Goal: Information Seeking & Learning: Find specific page/section

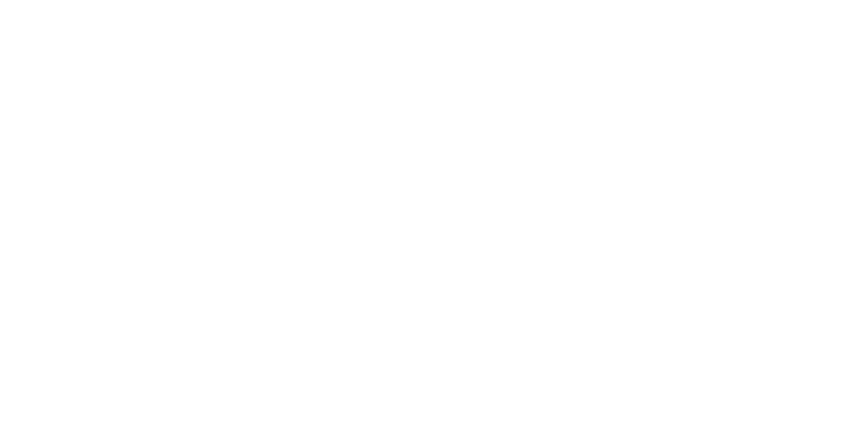
select select "Song"
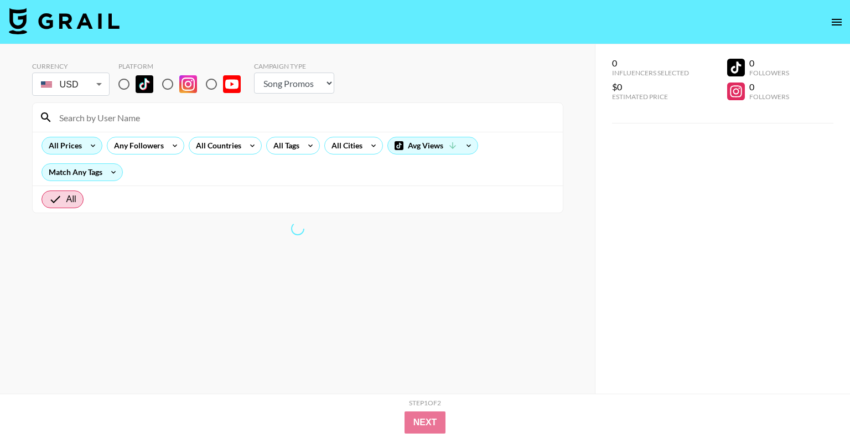
click at [140, 117] on input at bounding box center [305, 117] width 504 height 18
click at [69, 142] on div "All Prices" at bounding box center [63, 145] width 42 height 17
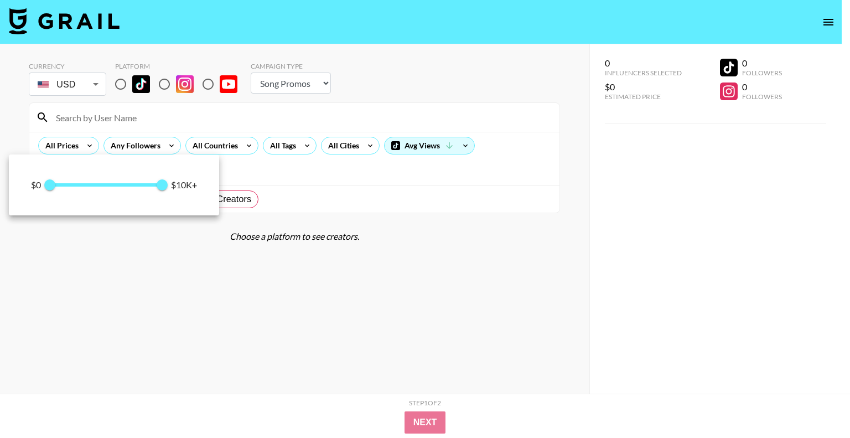
click at [112, 117] on div at bounding box center [425, 219] width 850 height 438
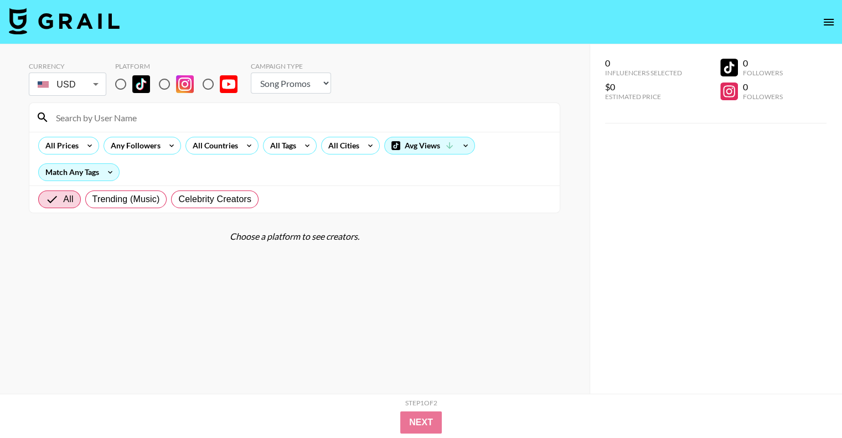
click at [110, 117] on input at bounding box center [301, 117] width 504 height 18
paste input "@katherynbalboa6486"
type input "@katherynbalboa6486"
click at [208, 87] on input "radio" at bounding box center [207, 84] width 23 height 23
radio input "true"
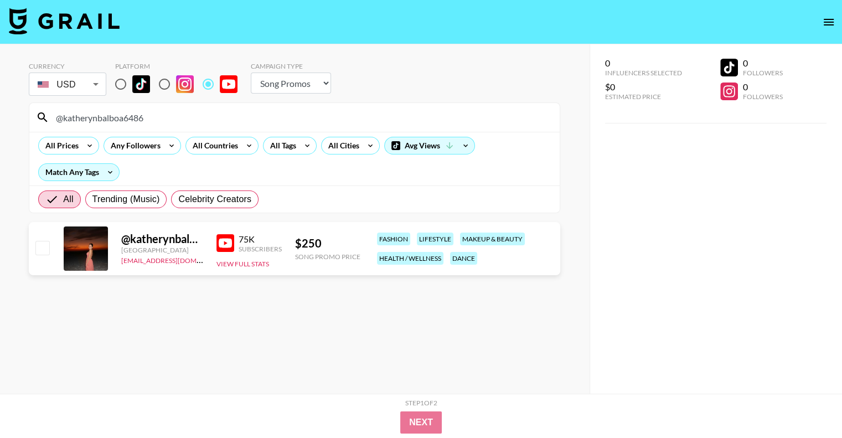
click at [150, 118] on input "@katherynbalboa6486" at bounding box center [301, 117] width 504 height 18
paste input "LarissaSaliba"
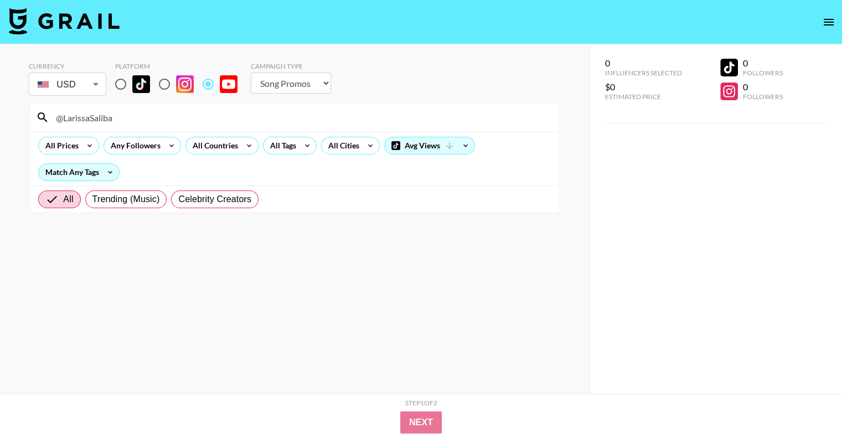
type input "@LarissaSaliba"
click at [98, 250] on section "Currency USD USD ​ Platform Campaign Type Choose Type... Song Promos Brand Prom…" at bounding box center [294, 227] width 531 height 349
click at [111, 116] on input "@LarissaSaliba" at bounding box center [301, 117] width 504 height 18
click at [209, 84] on input "radio" at bounding box center [207, 84] width 23 height 23
click at [134, 119] on input "@LarissaSaliba" at bounding box center [301, 117] width 504 height 18
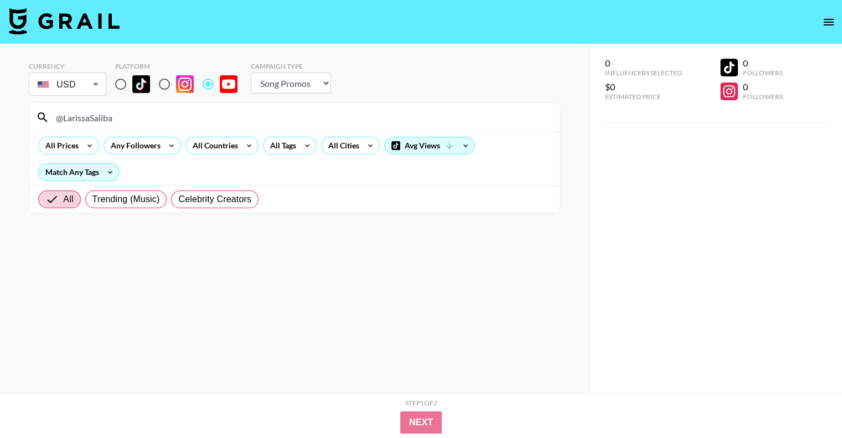
drag, startPoint x: 58, startPoint y: 117, endPoint x: 82, endPoint y: 120, distance: 25.1
click at [58, 118] on input "@LarissaSaliba" at bounding box center [301, 117] width 504 height 18
click at [42, 118] on icon at bounding box center [42, 116] width 9 height 9
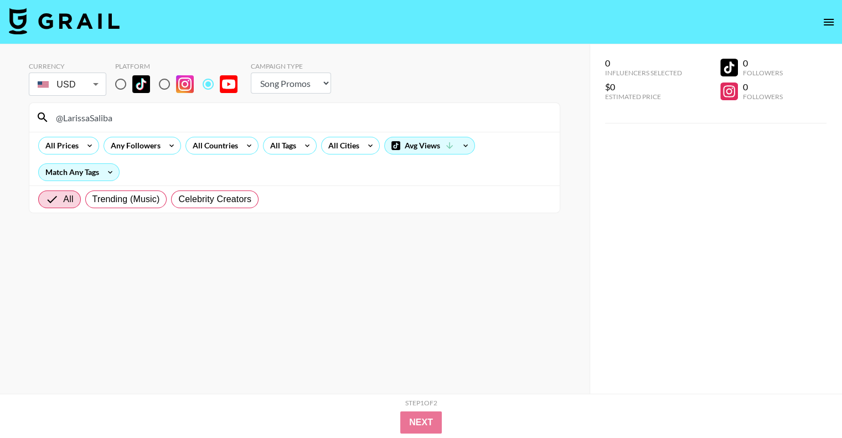
click at [42, 118] on icon at bounding box center [42, 116] width 9 height 9
drag, startPoint x: 42, startPoint y: 118, endPoint x: 107, endPoint y: 121, distance: 65.4
click at [45, 117] on icon at bounding box center [42, 117] width 13 height 13
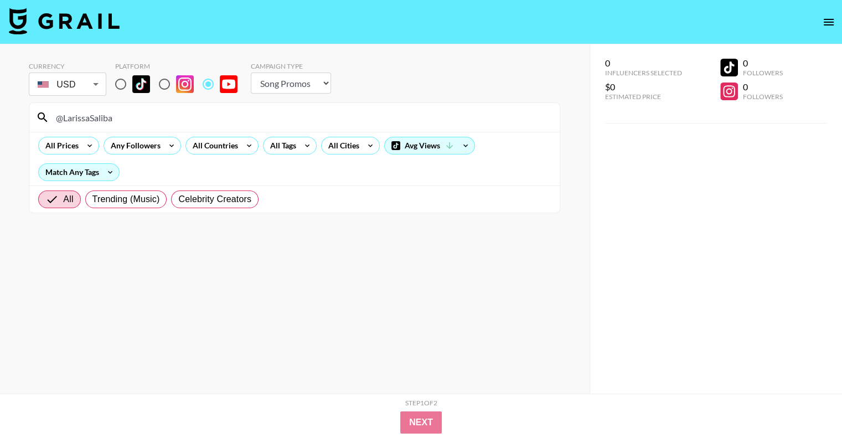
click at [138, 124] on input "@LarissaSaliba" at bounding box center [301, 117] width 504 height 18
click at [137, 120] on input "@LarissaSaliba" at bounding box center [301, 117] width 504 height 18
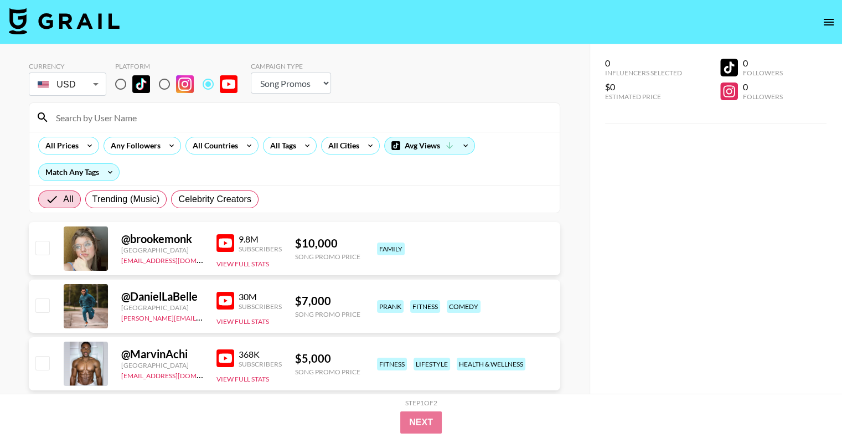
paste input "@LarissaSaliba"
type input "@LarissaSaliba"
click at [97, 117] on input at bounding box center [301, 117] width 504 height 18
paste input "LarissaSaliba"
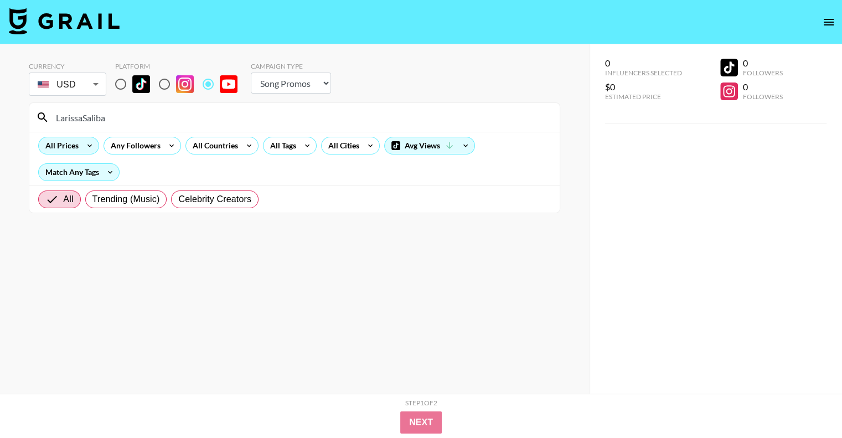
click at [67, 149] on div "All Prices" at bounding box center [60, 145] width 42 height 17
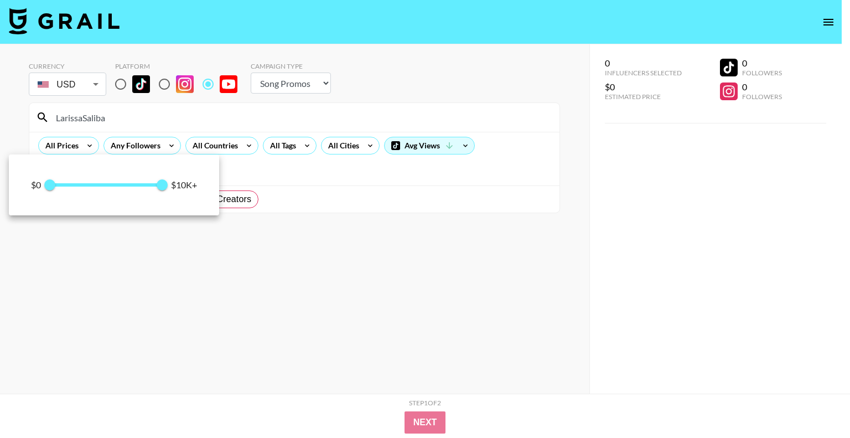
click at [342, 268] on div at bounding box center [425, 219] width 850 height 438
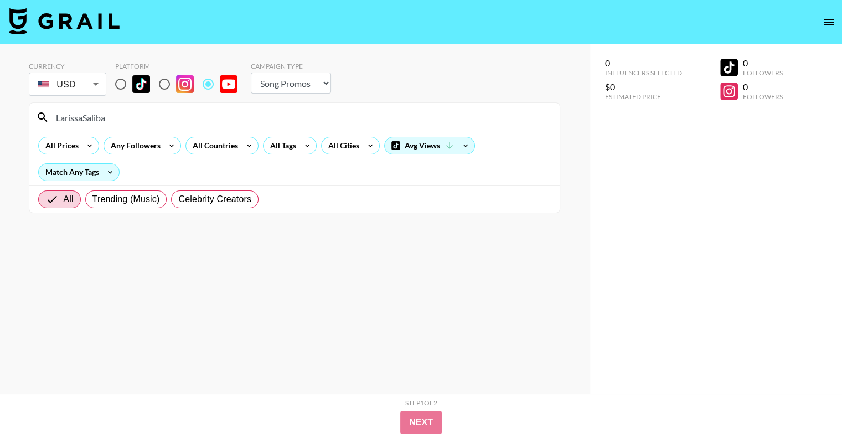
click at [125, 121] on input "LarissaSaliba" at bounding box center [301, 117] width 504 height 18
click at [73, 139] on div "All Prices" at bounding box center [60, 145] width 42 height 17
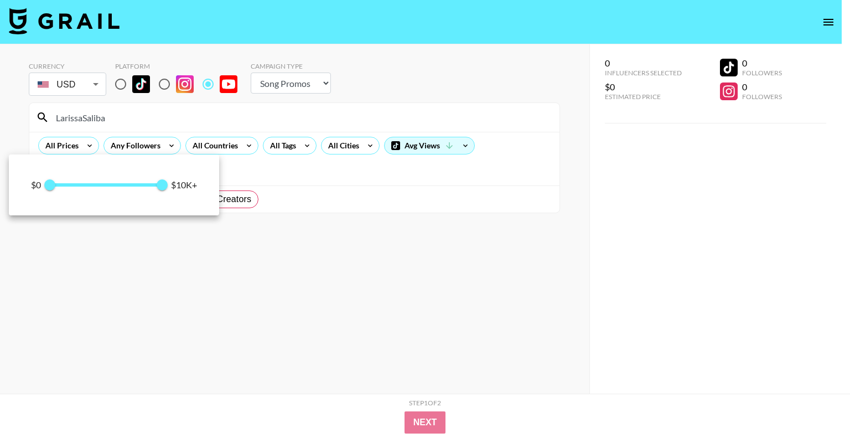
drag, startPoint x: 389, startPoint y: 223, endPoint x: 376, endPoint y: 223, distance: 13.3
click at [388, 223] on div at bounding box center [425, 219] width 850 height 438
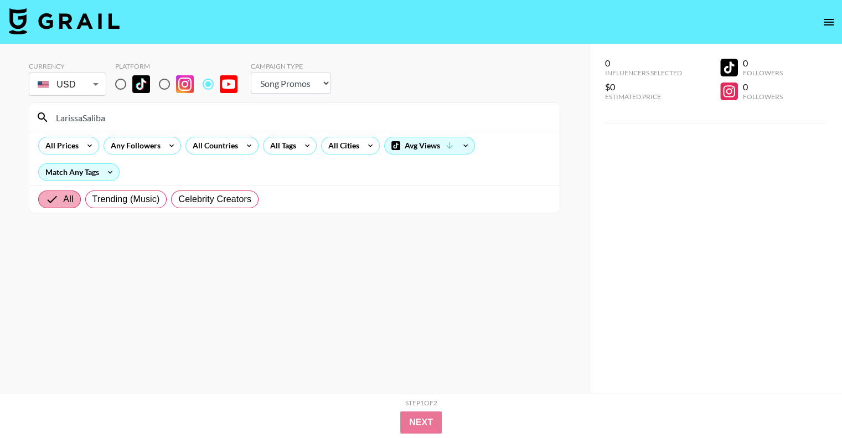
click at [57, 197] on input "All" at bounding box center [54, 199] width 18 height 13
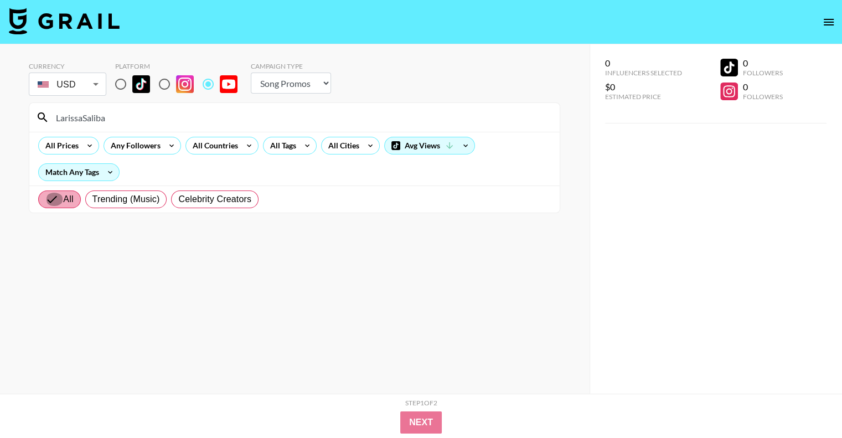
click at [57, 197] on input "All" at bounding box center [54, 199] width 18 height 13
click at [105, 118] on input "LarissaSaliba" at bounding box center [301, 117] width 504 height 18
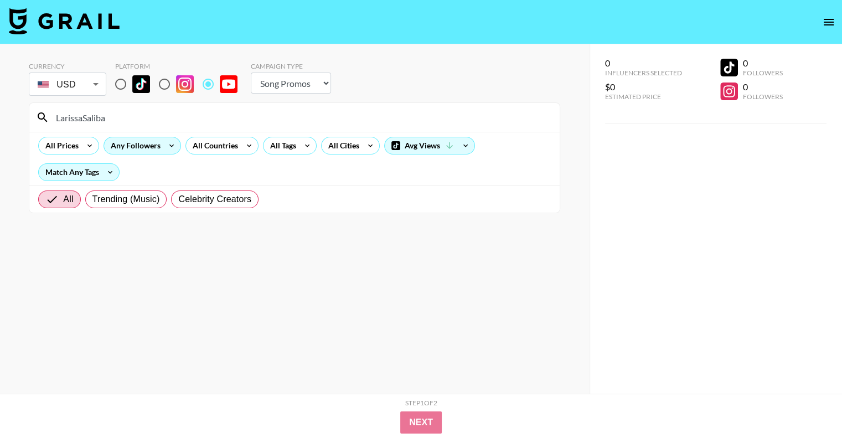
paste input "@"
type input "@LarissaSaliba"
click at [61, 148] on div "All Prices" at bounding box center [60, 145] width 42 height 17
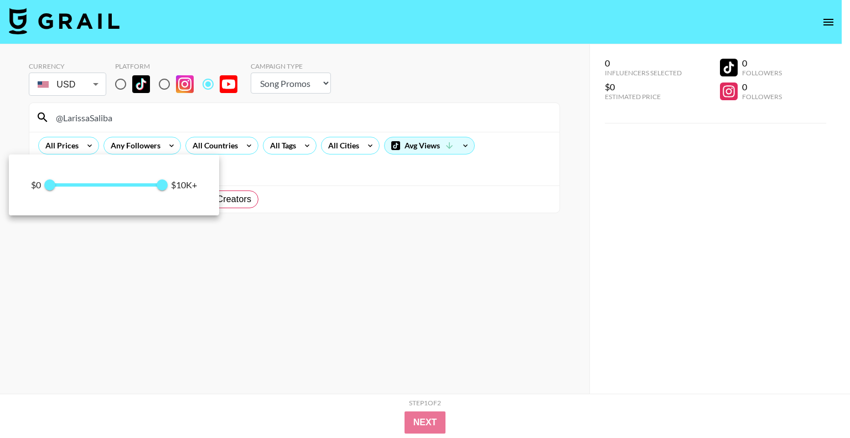
click at [169, 87] on div at bounding box center [425, 219] width 850 height 438
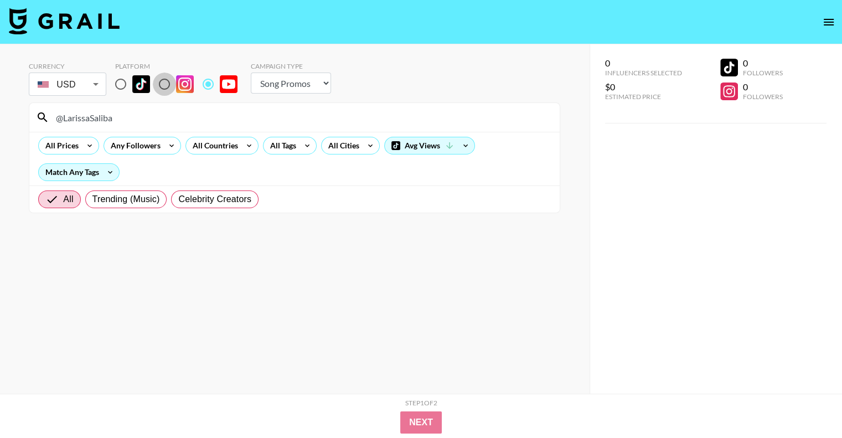
click at [165, 86] on input "radio" at bounding box center [164, 84] width 23 height 23
radio input "true"
click at [119, 82] on input "radio" at bounding box center [120, 84] width 23 height 23
radio input "true"
click at [206, 86] on input "radio" at bounding box center [207, 84] width 23 height 23
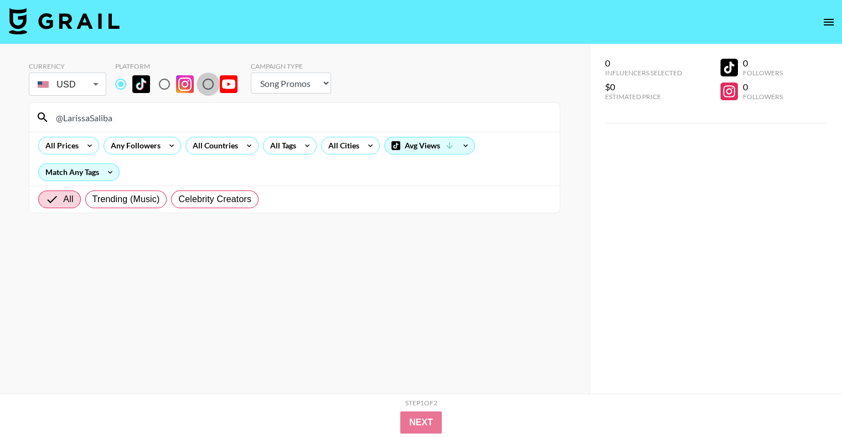
radio input "true"
click at [124, 120] on input "@LarissaSaliba" at bounding box center [301, 117] width 504 height 18
click at [72, 143] on div "All Prices" at bounding box center [60, 145] width 42 height 17
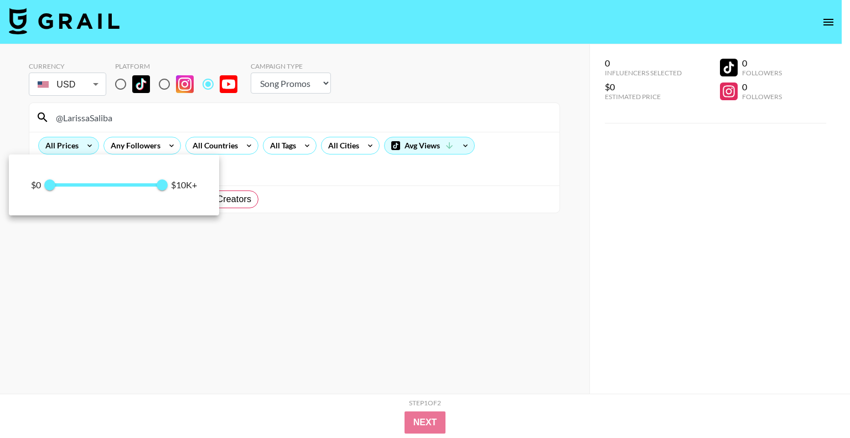
click at [72, 143] on div at bounding box center [425, 219] width 850 height 438
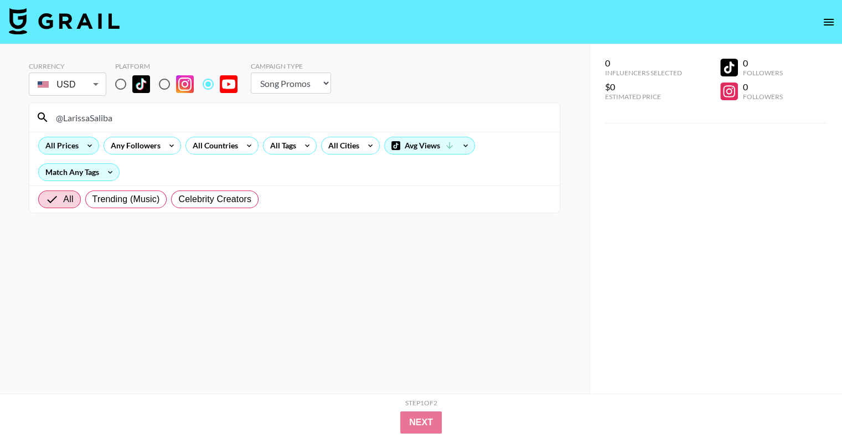
click at [72, 143] on div "All Prices" at bounding box center [60, 145] width 42 height 17
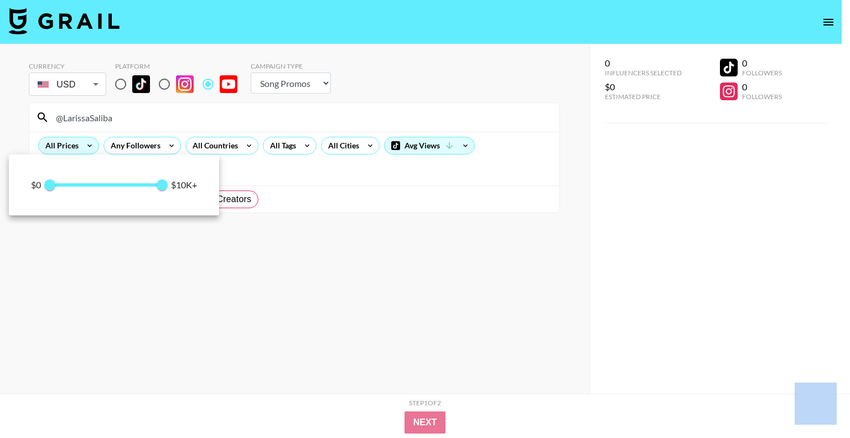
click at [72, 143] on div at bounding box center [425, 219] width 850 height 438
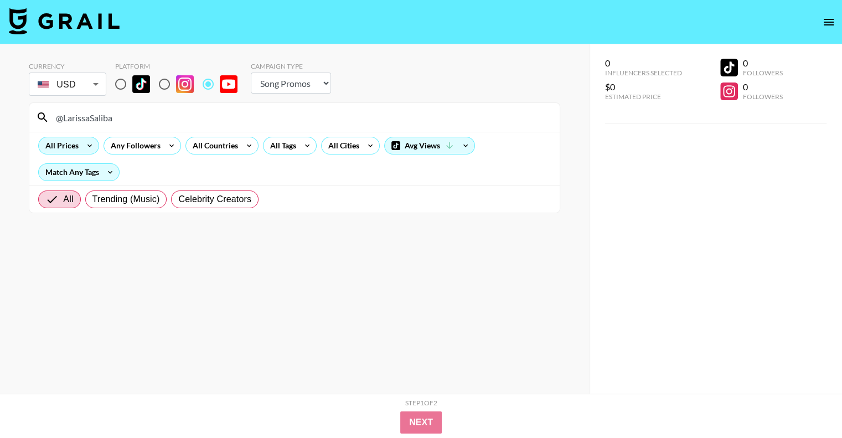
click at [72, 143] on div "$0 0 10,000 $10K+" at bounding box center [421, 219] width 842 height 438
click at [135, 148] on div "Any Followers" at bounding box center [133, 145] width 59 height 17
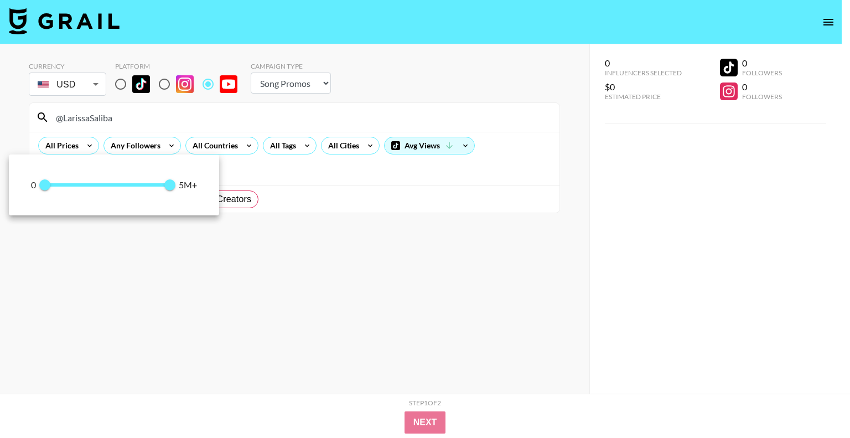
click at [504, 258] on div at bounding box center [425, 219] width 850 height 438
